Goal: Register for event/course

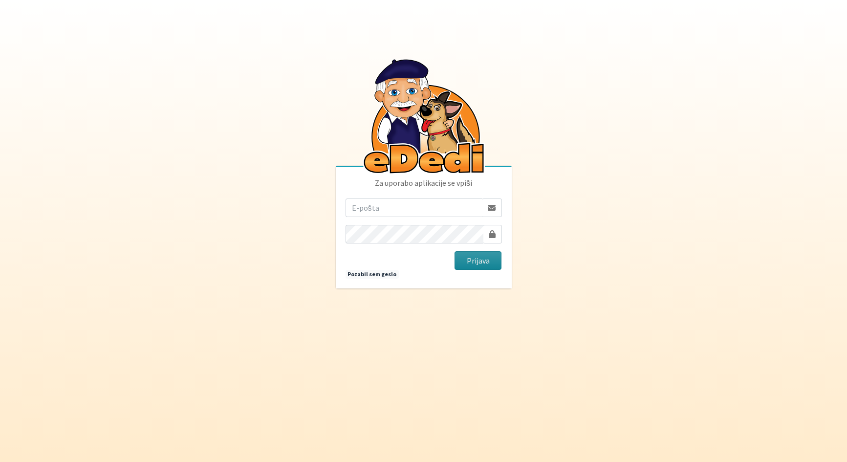
type input "vera.mikolic@erps.si"
click at [477, 265] on button "Prijava" at bounding box center [478, 260] width 47 height 19
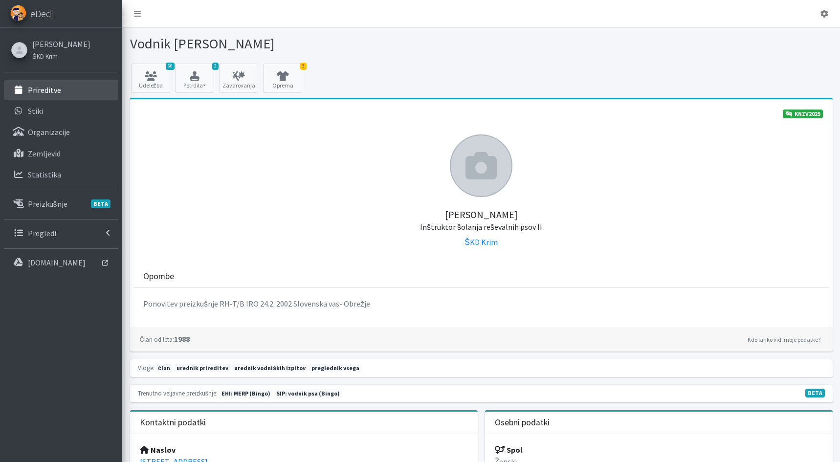
click at [58, 94] on p "Prireditve" at bounding box center [44, 90] width 33 height 10
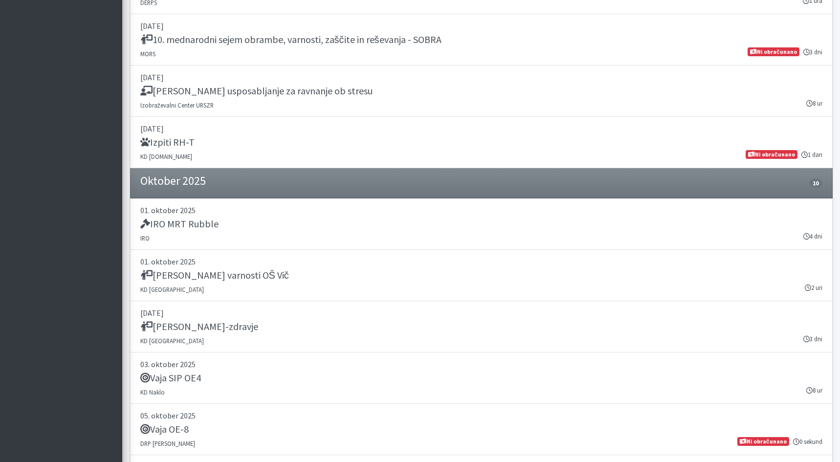
scroll to position [1711, 0]
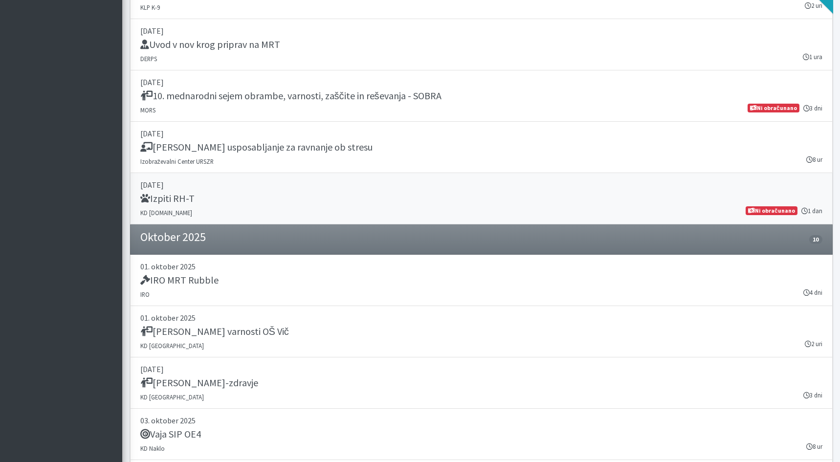
click at [233, 195] on div "Izpiti RH-T" at bounding box center [481, 200] width 682 height 14
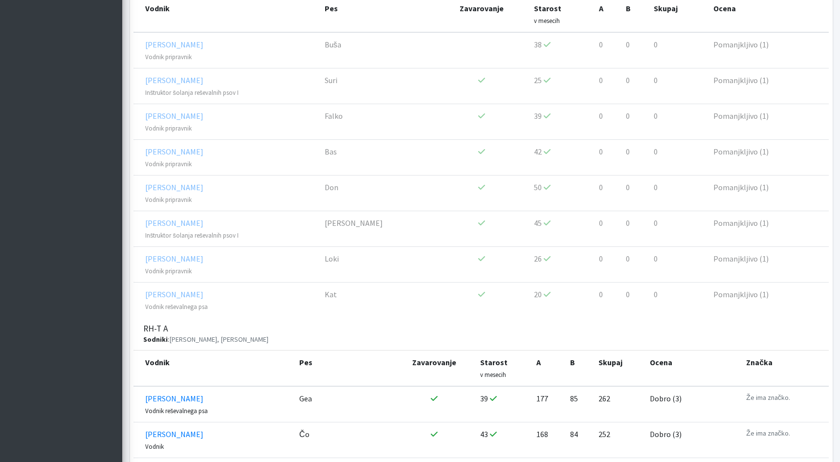
scroll to position [630, 0]
